Goal: Task Accomplishment & Management: Use online tool/utility

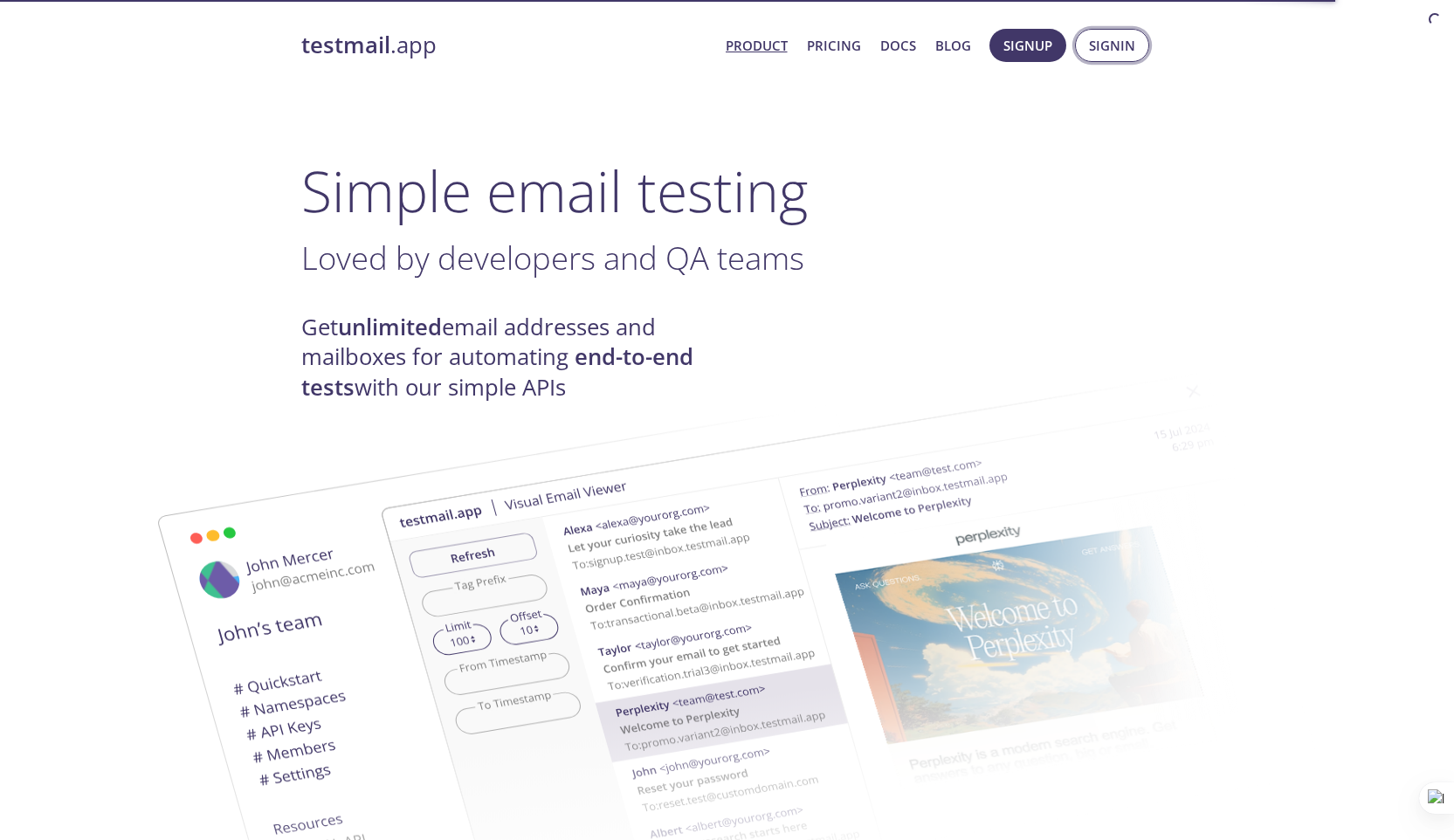
click at [1107, 46] on span "Signin" at bounding box center [1112, 45] width 46 height 23
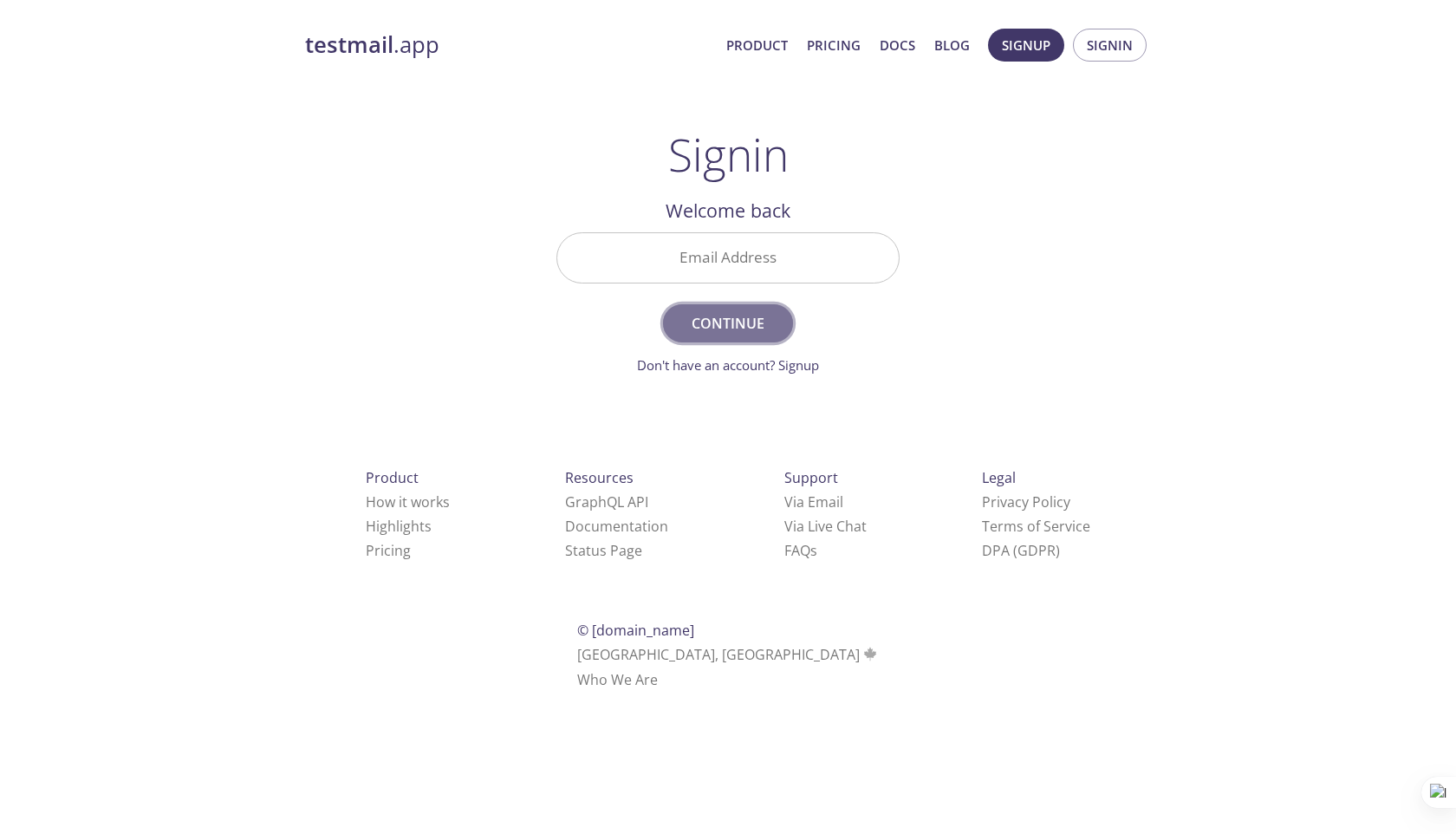
click at [737, 314] on span "Continue" at bounding box center [728, 323] width 92 height 24
click at [781, 371] on link "Don't have an account? Signup" at bounding box center [728, 365] width 182 height 18
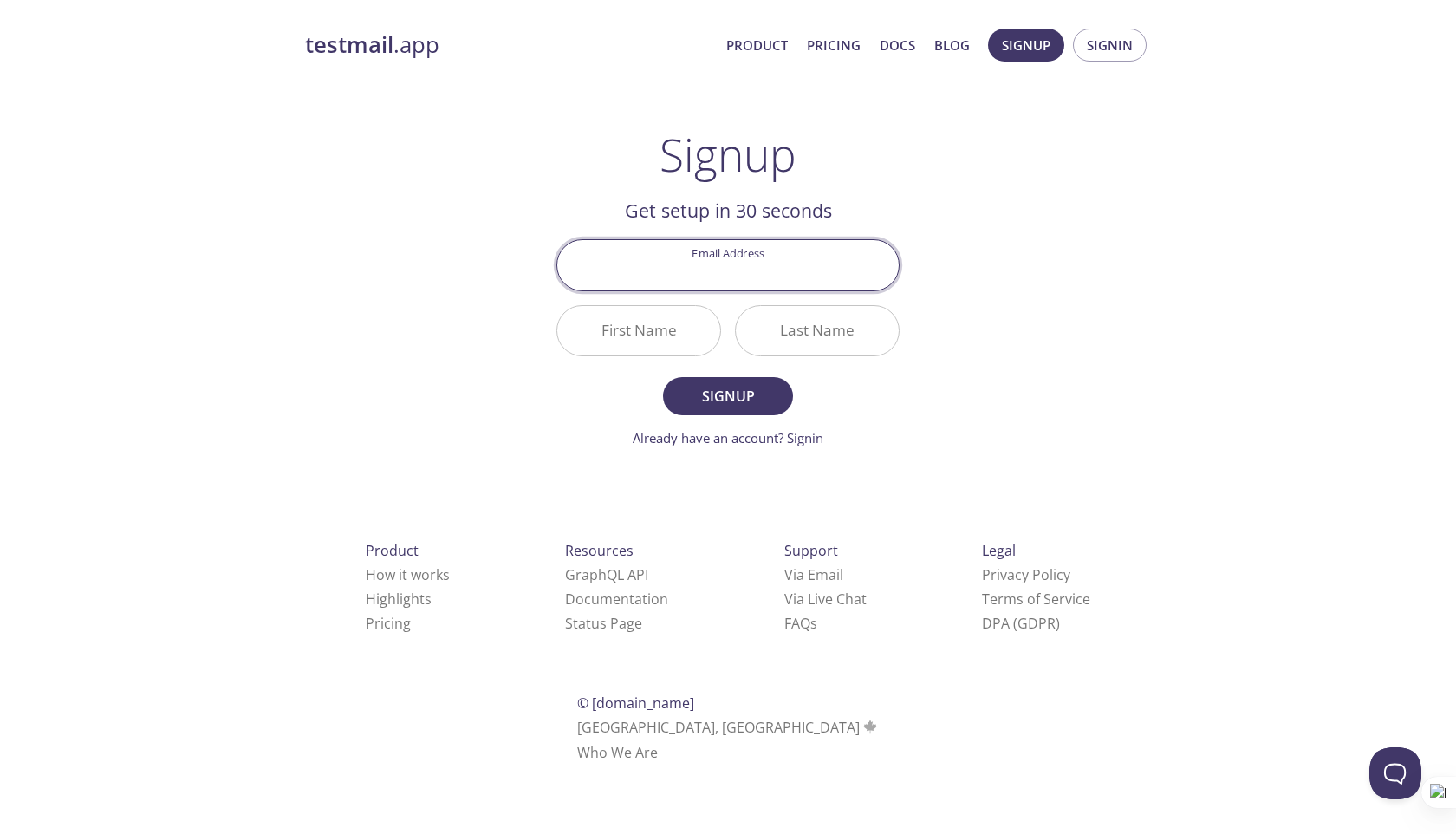
click at [754, 268] on input "Email Address" at bounding box center [728, 264] width 342 height 49
click at [770, 282] on input "Email Address" at bounding box center [728, 264] width 342 height 49
type input "[EMAIL_ADDRESS][DOMAIN_NAME]"
click at [663, 377] on button "Signup" at bounding box center [728, 395] width 130 height 38
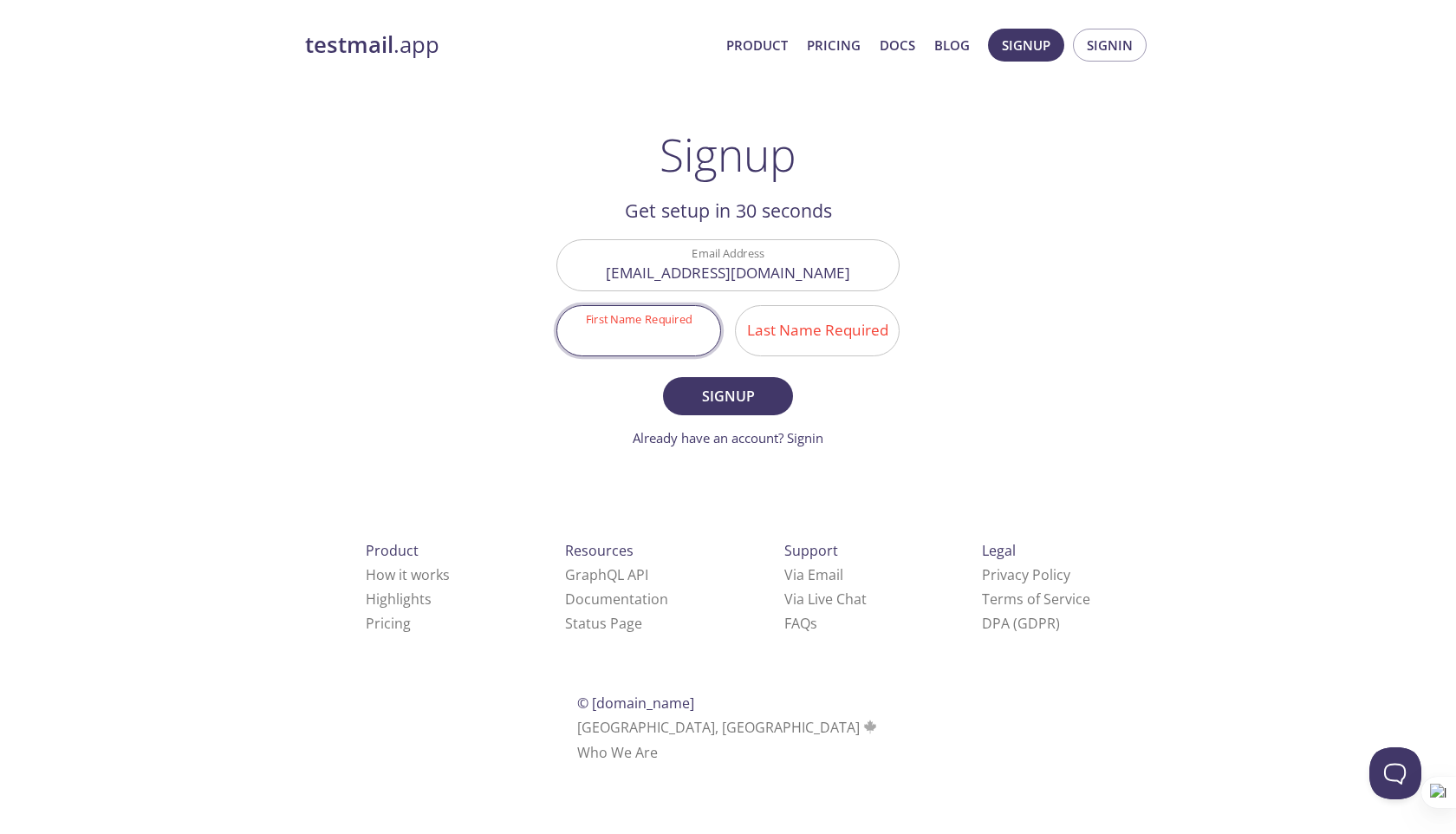
click at [667, 305] on input "First Name Required" at bounding box center [638, 330] width 163 height 49
type input "Manish"
type input "[PERSON_NAME]"
click at [663, 377] on button "Signup" at bounding box center [728, 395] width 130 height 38
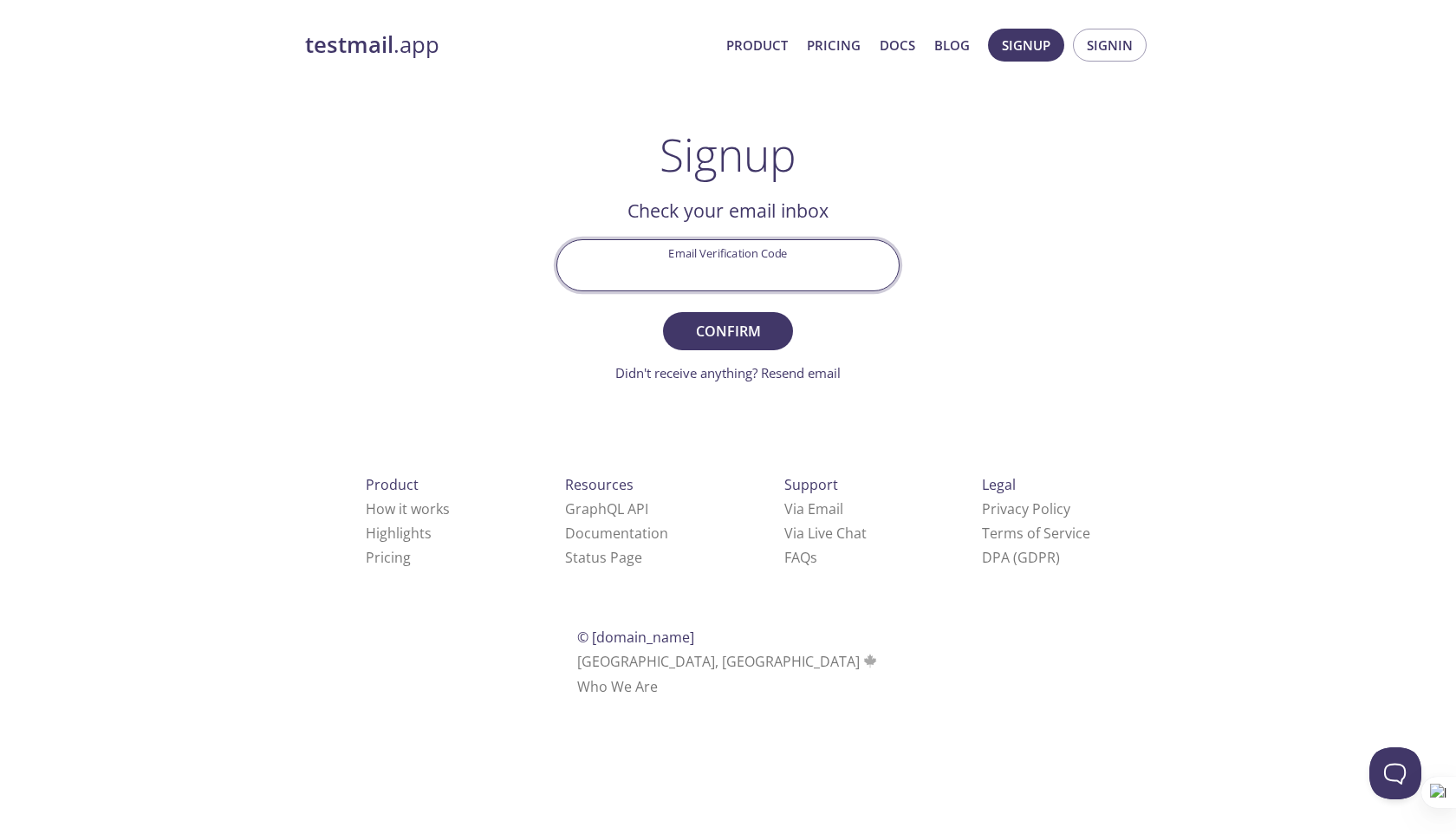
click at [721, 287] on input "Email Verification Code" at bounding box center [728, 264] width 342 height 49
click at [845, 281] on input "Email Verification Code" at bounding box center [728, 264] width 342 height 49
paste input "ZFCSEFJ"
type input "ZFCSEFJ"
click at [663, 312] on button "Confirm" at bounding box center [728, 331] width 130 height 38
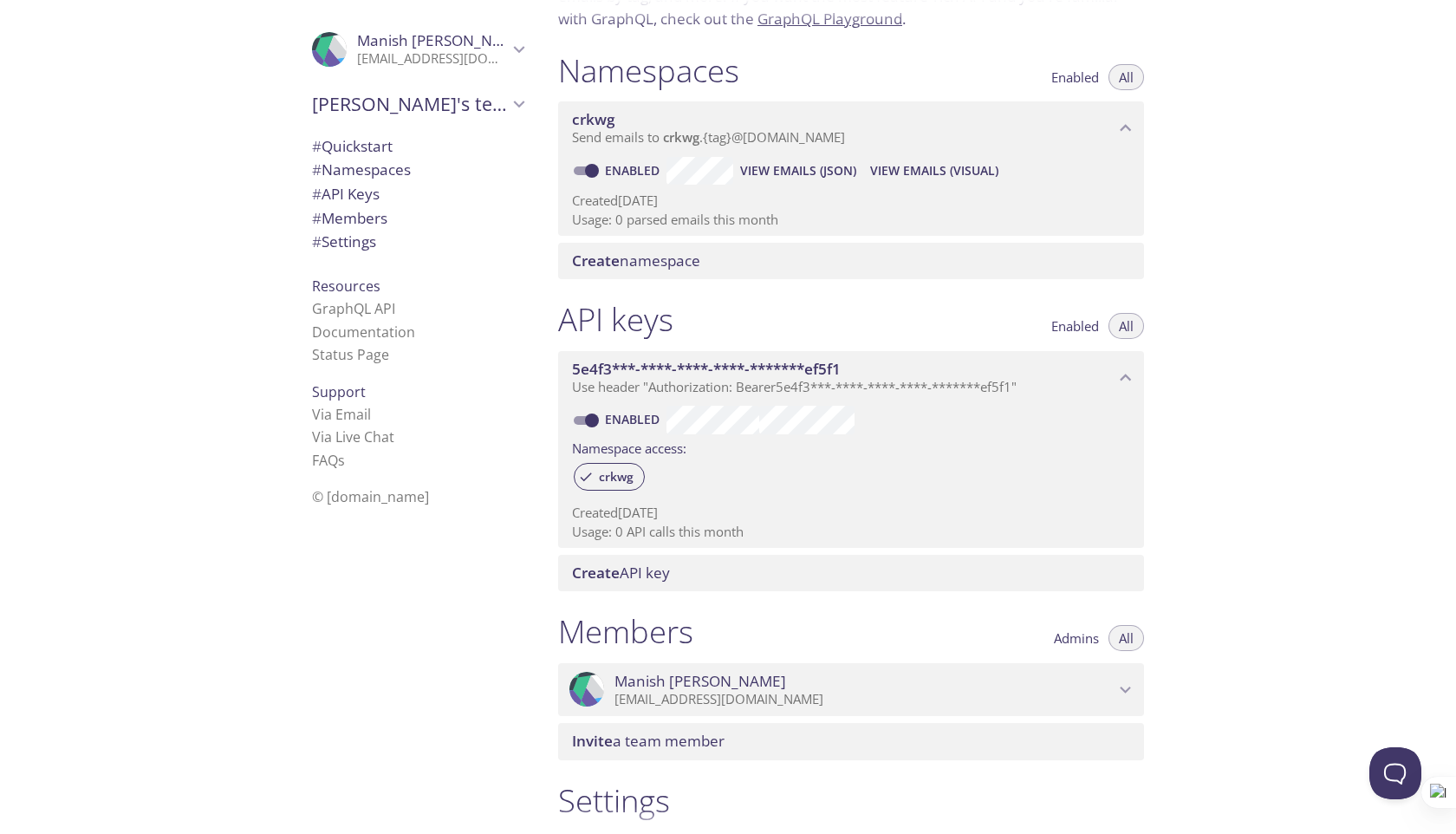
scroll to position [178, 0]
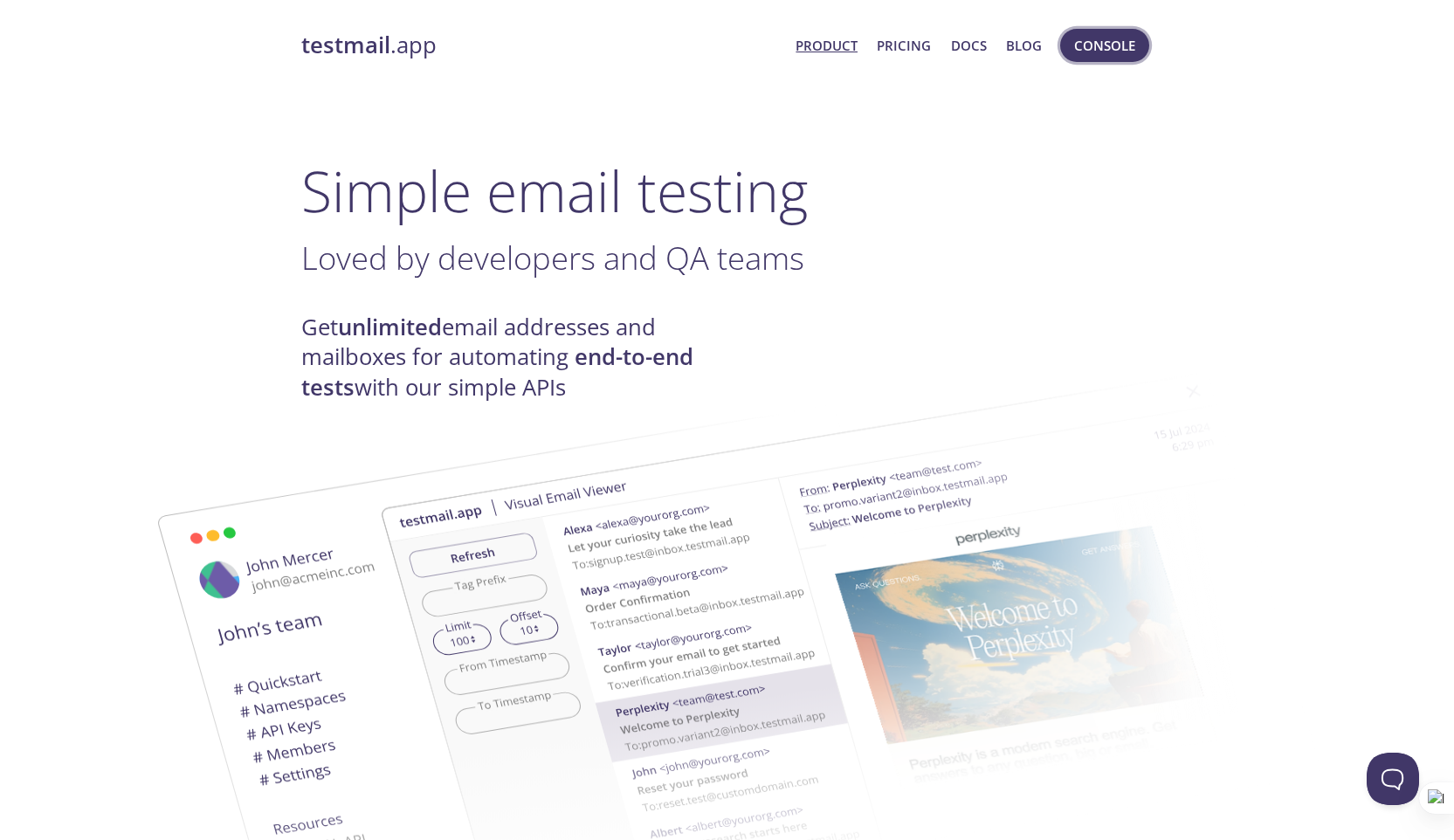
click at [1092, 45] on span "Console" at bounding box center [1105, 45] width 61 height 23
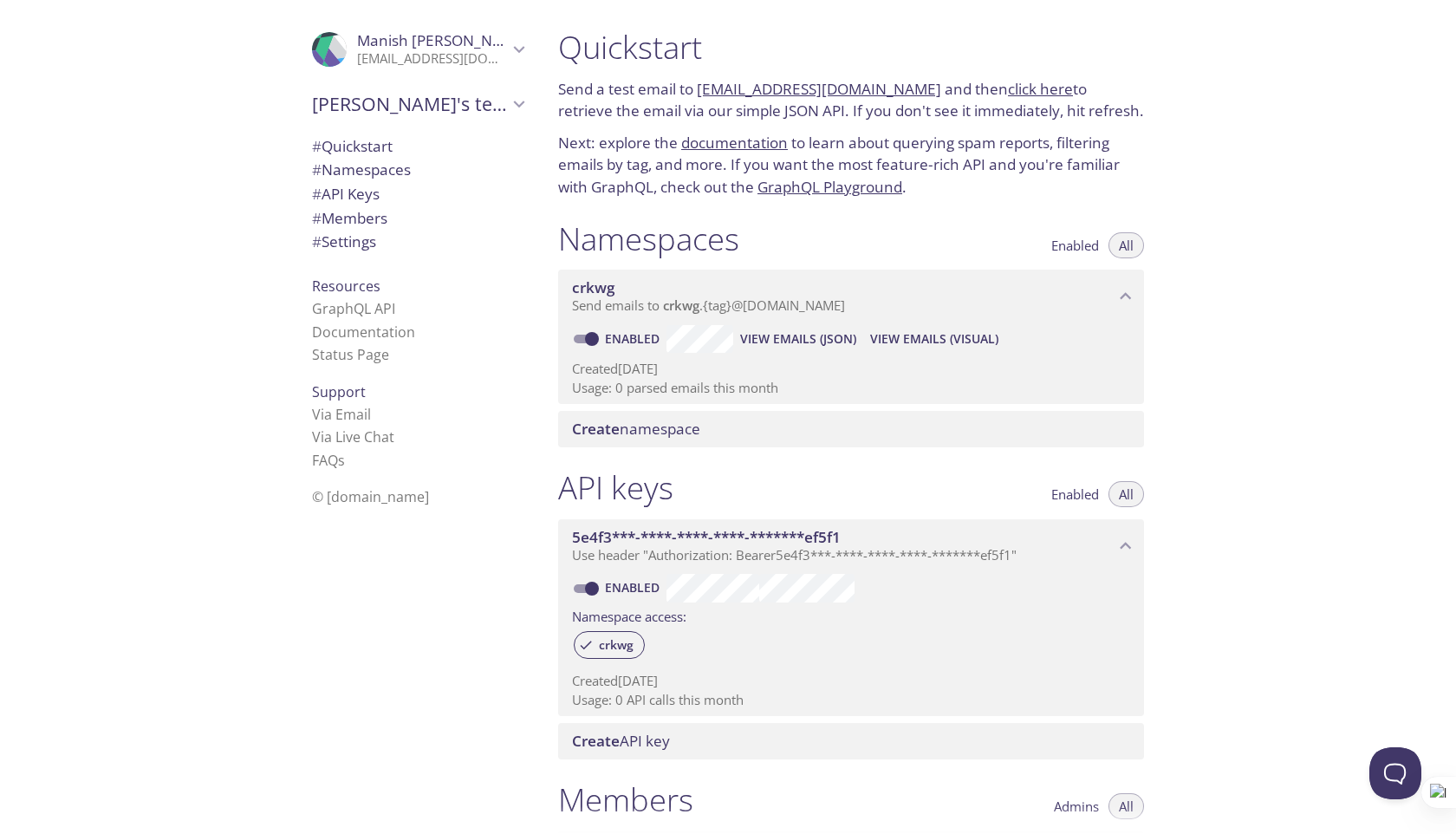
click at [1008, 88] on link "click here" at bounding box center [1040, 89] width 65 height 20
click at [774, 85] on link "[EMAIL_ADDRESS][DOMAIN_NAME]" at bounding box center [820, 89] width 245 height 20
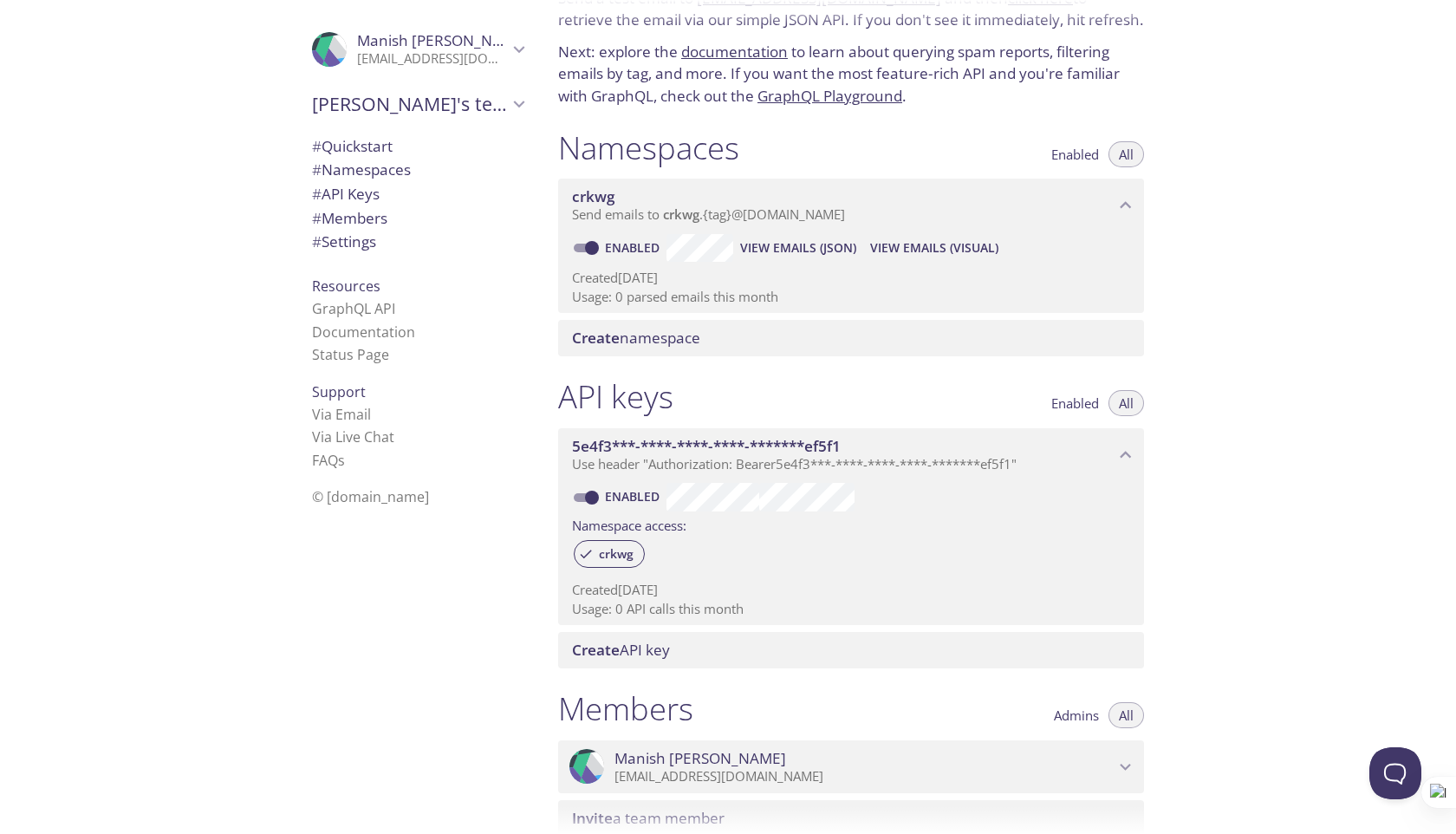
scroll to position [93, 0]
click at [795, 440] on span "5e4f3***-****-****-****-*******ef5f1" at bounding box center [706, 443] width 268 height 20
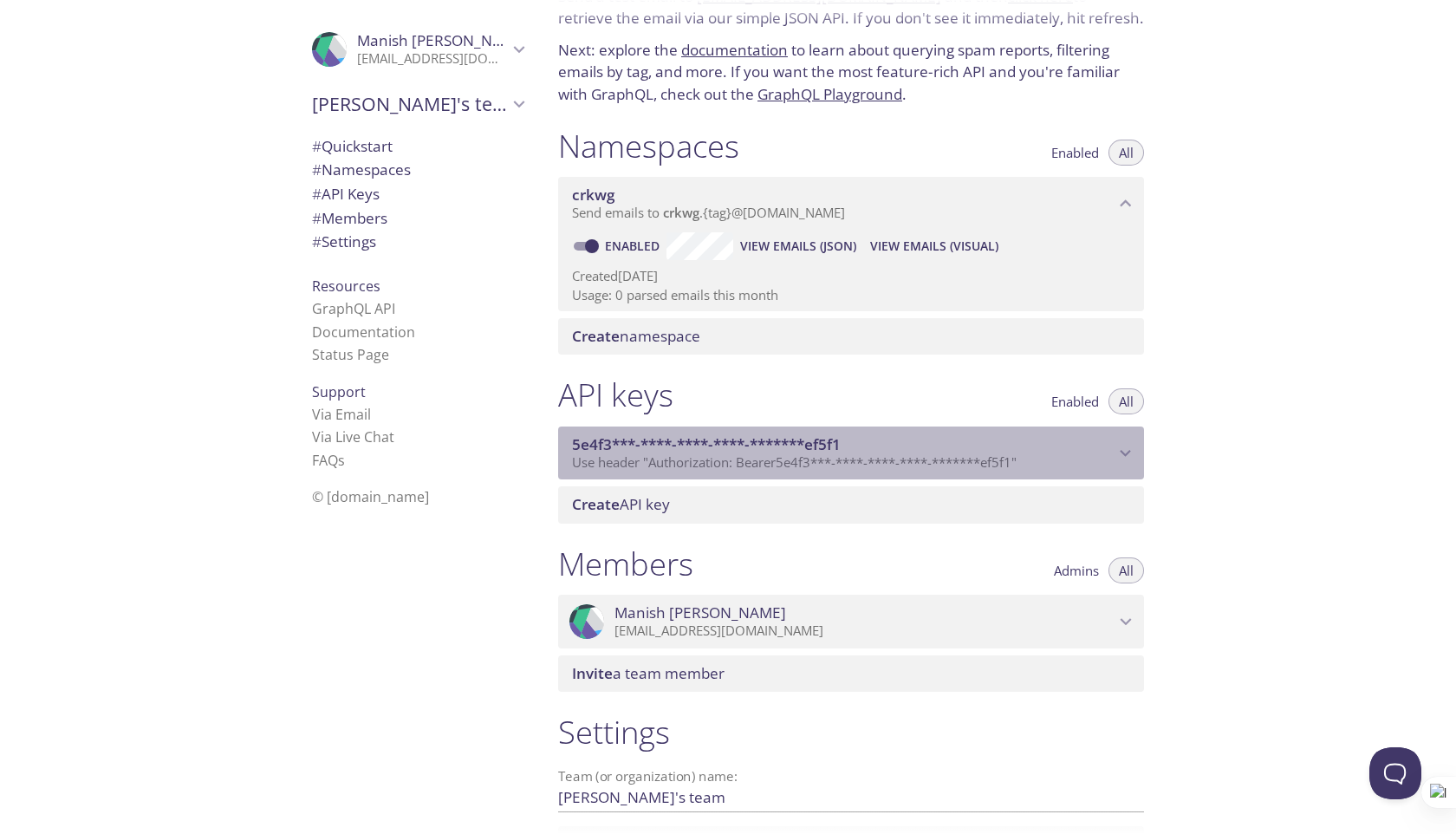
click at [795, 440] on span "5e4f3***-****-****-****-*******ef5f1" at bounding box center [706, 443] width 268 height 20
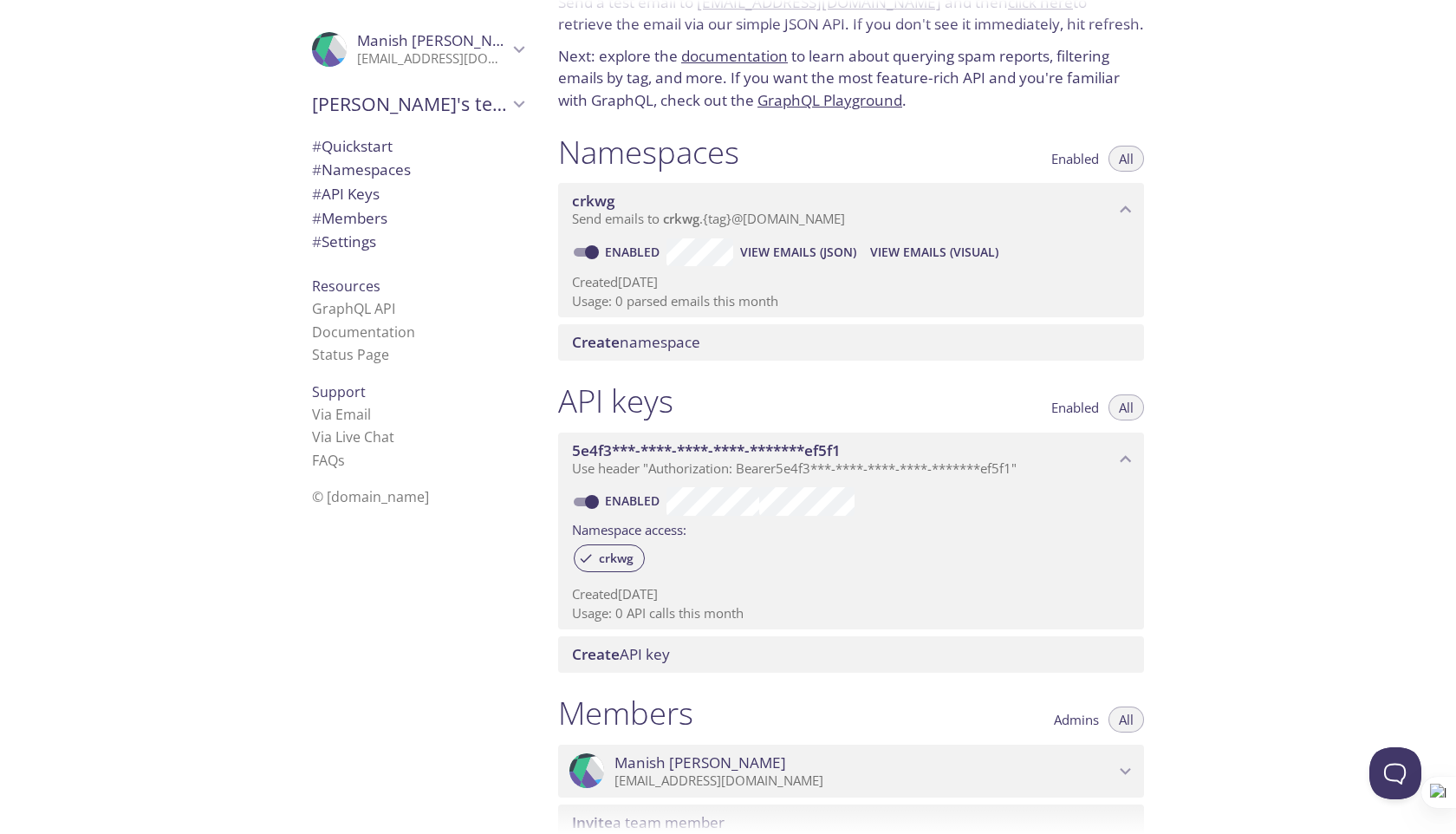
scroll to position [95, 0]
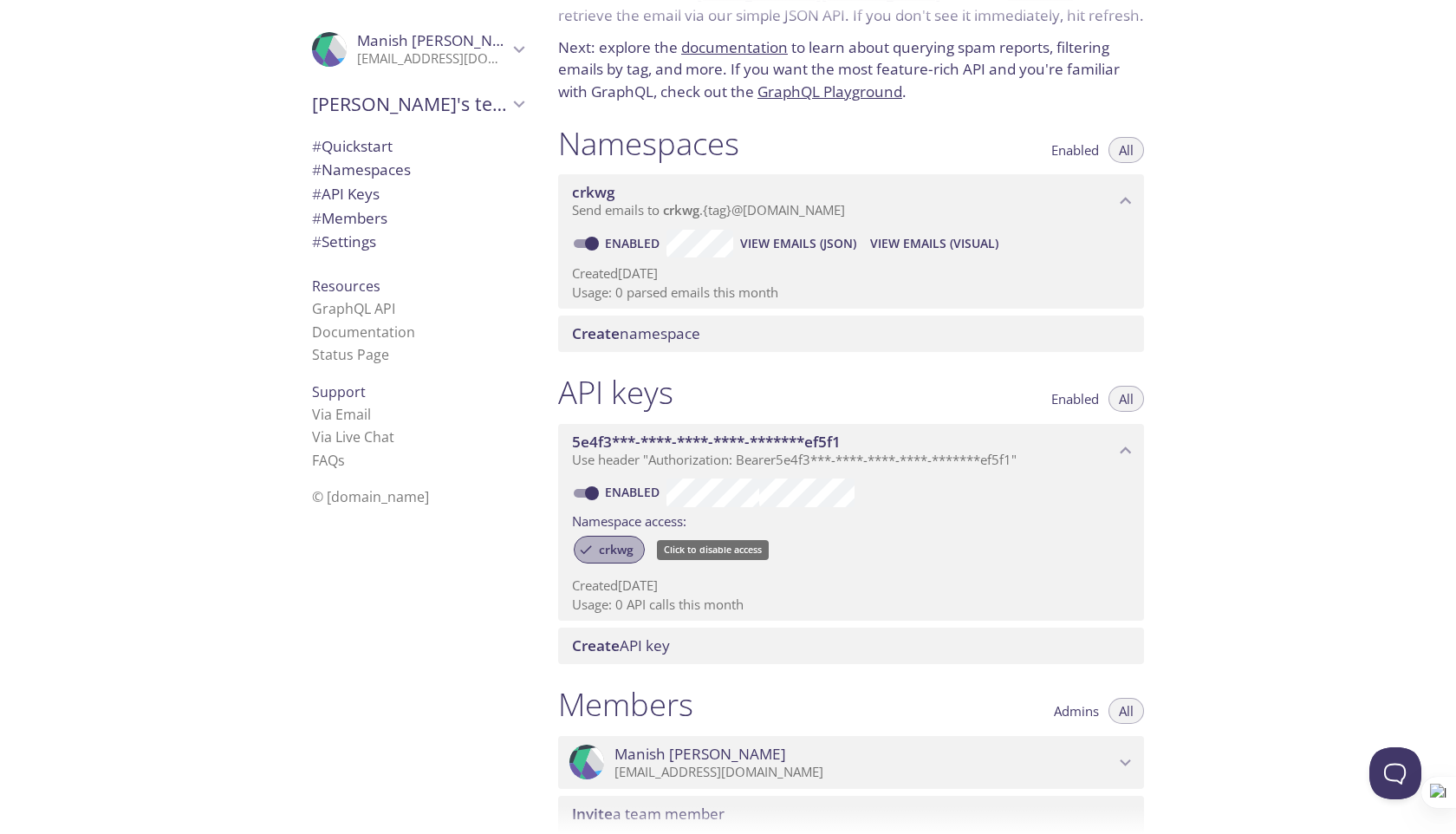
click at [613, 549] on span "crkwg" at bounding box center [616, 549] width 56 height 16
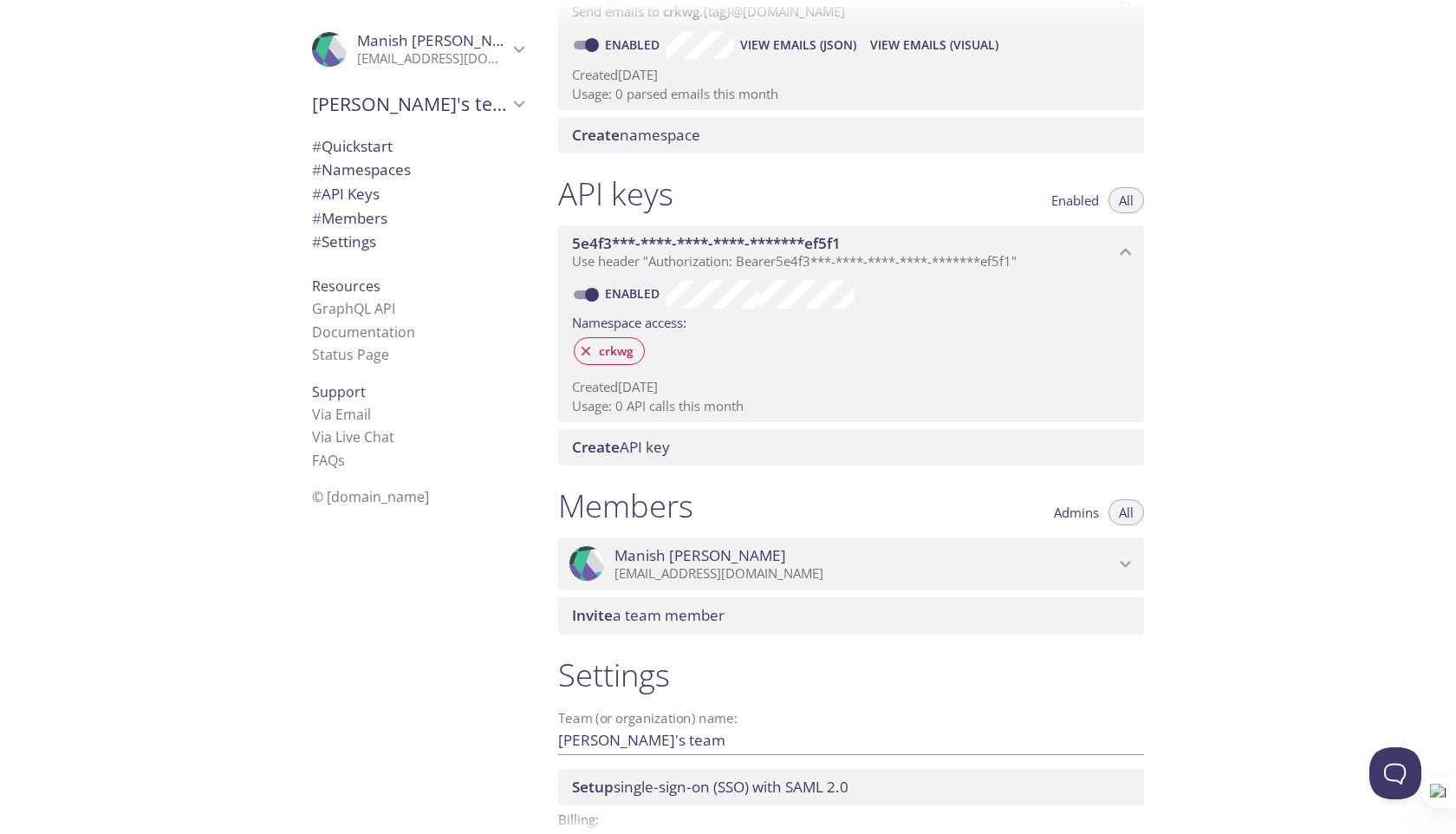
scroll to position [398, 0]
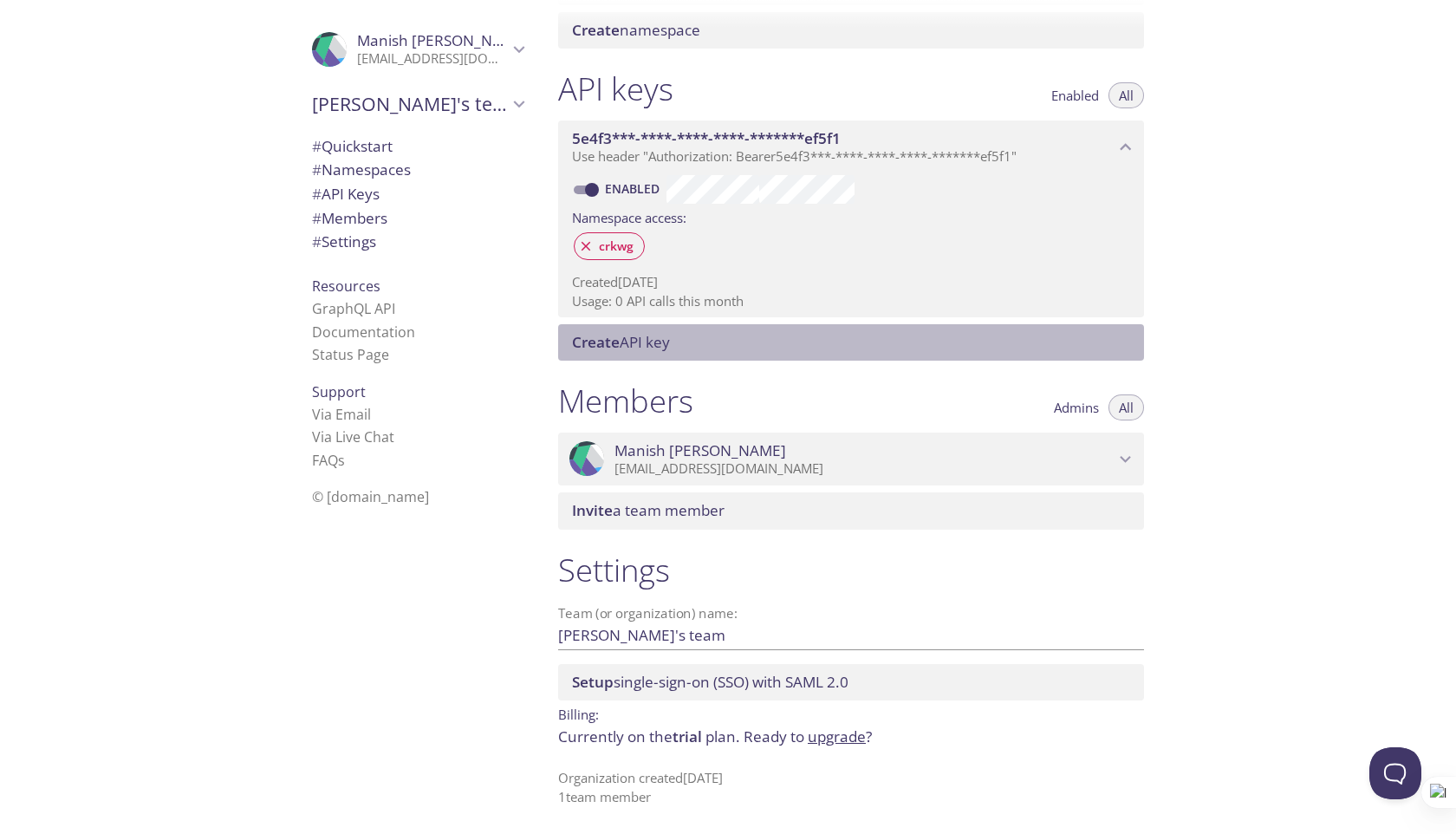
click at [781, 344] on span "Create API key" at bounding box center [854, 342] width 565 height 19
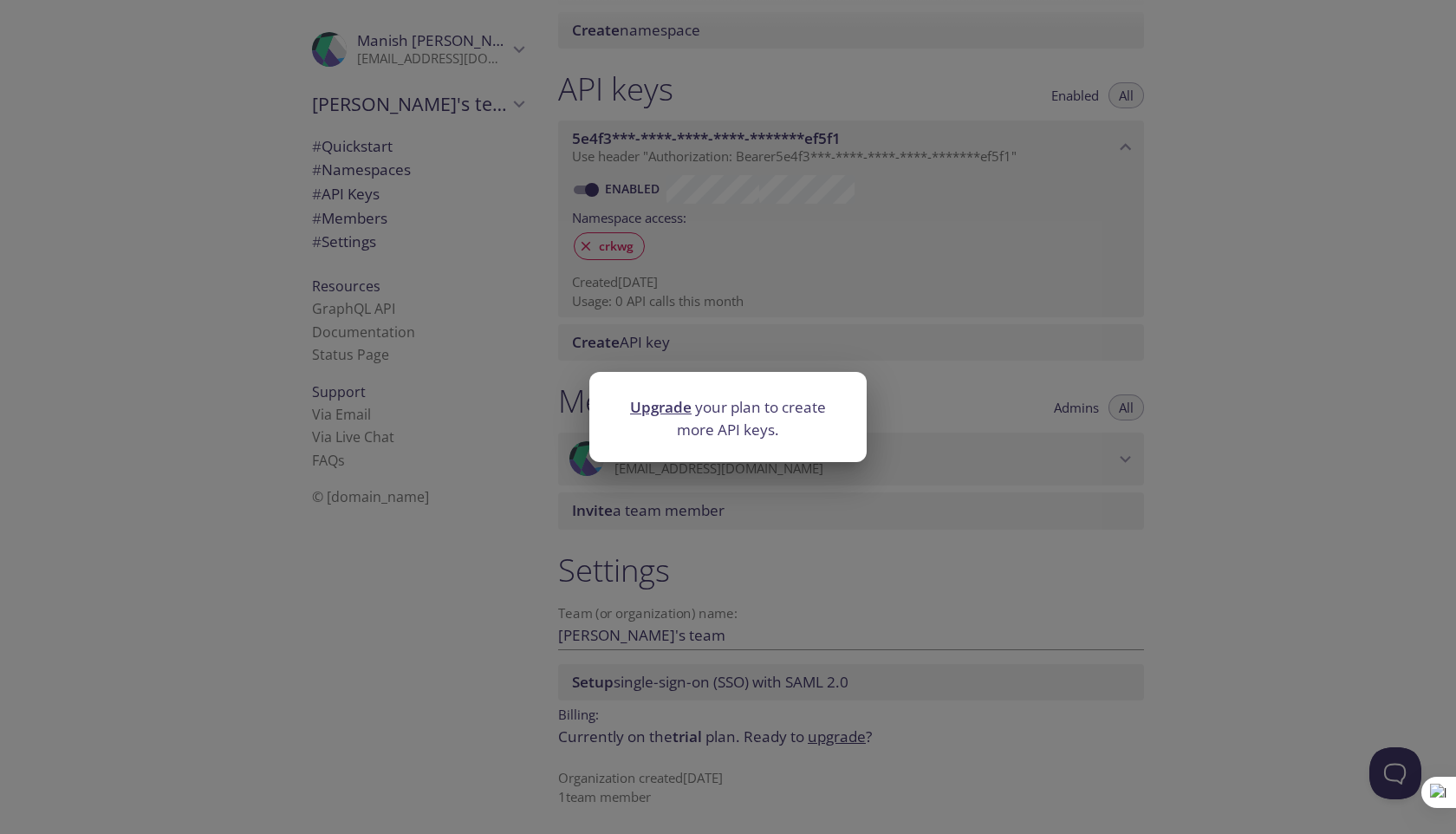
click at [864, 390] on div at bounding box center [728, 384] width 277 height 24
click at [902, 419] on div "Upgrade your plan to create more API keys." at bounding box center [728, 417] width 1456 height 834
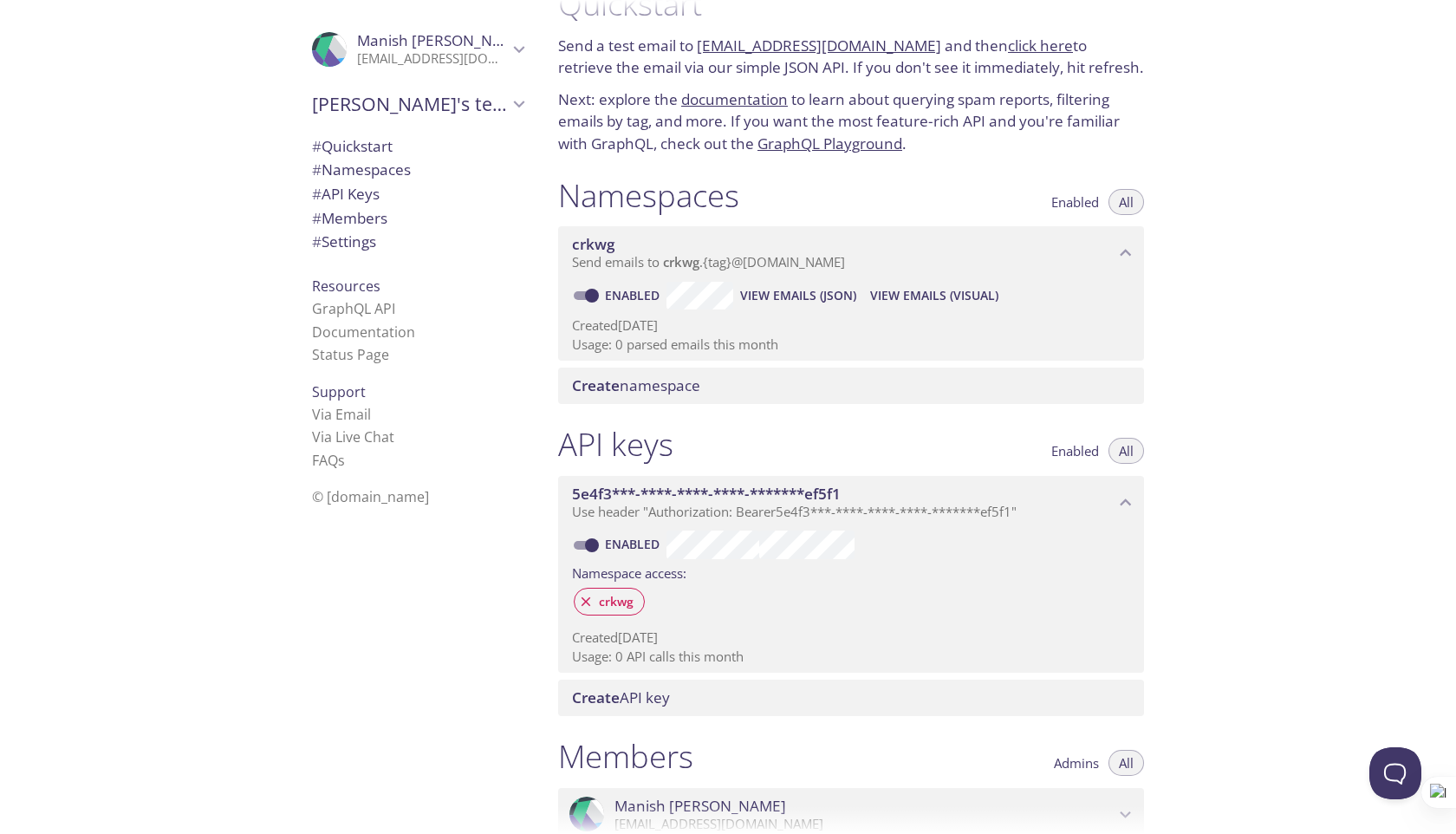
scroll to position [0, 0]
